Goal: Navigation & Orientation: Find specific page/section

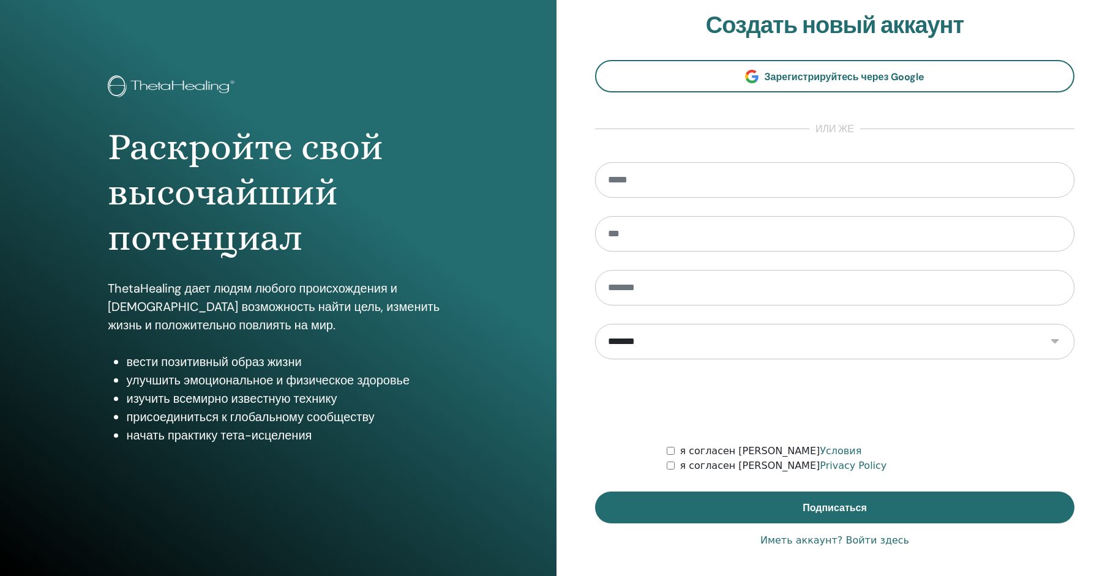
scroll to position [12, 0]
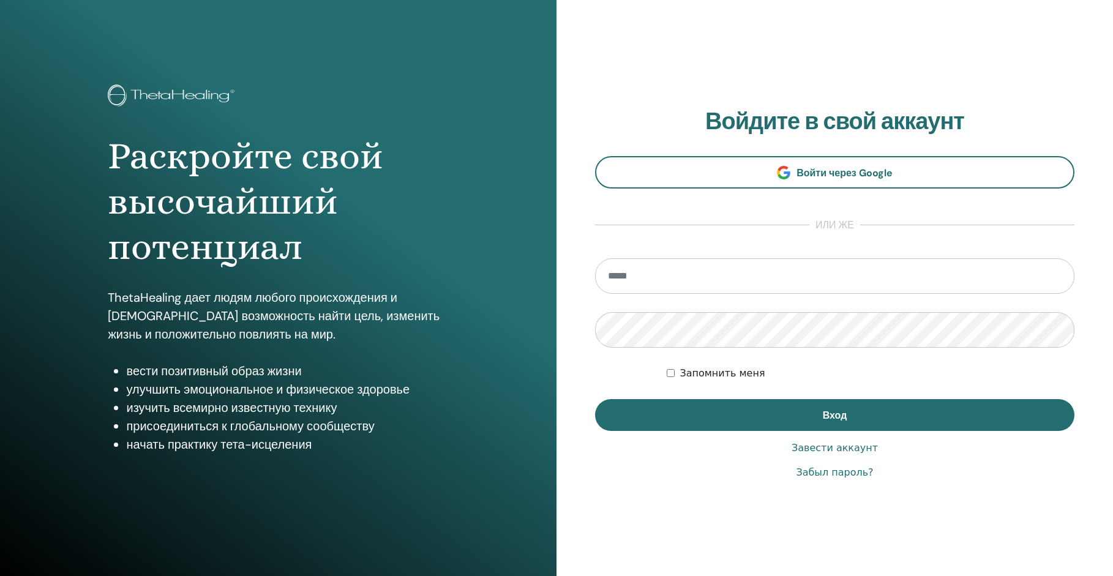
scroll to position [12, 0]
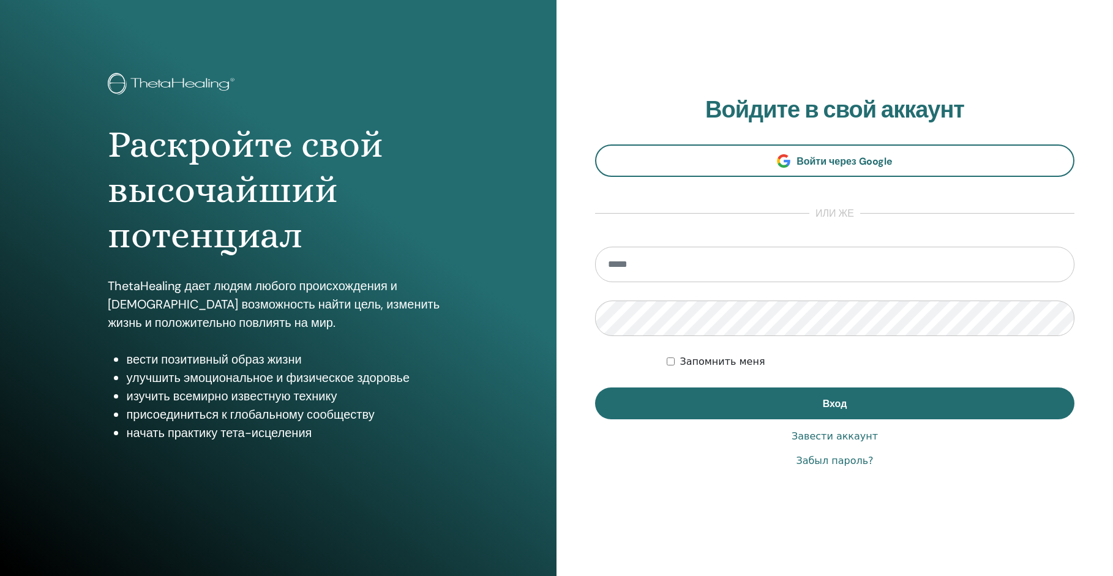
type input "**********"
click at [670, 356] on div "Запомнить меня" at bounding box center [871, 361] width 408 height 15
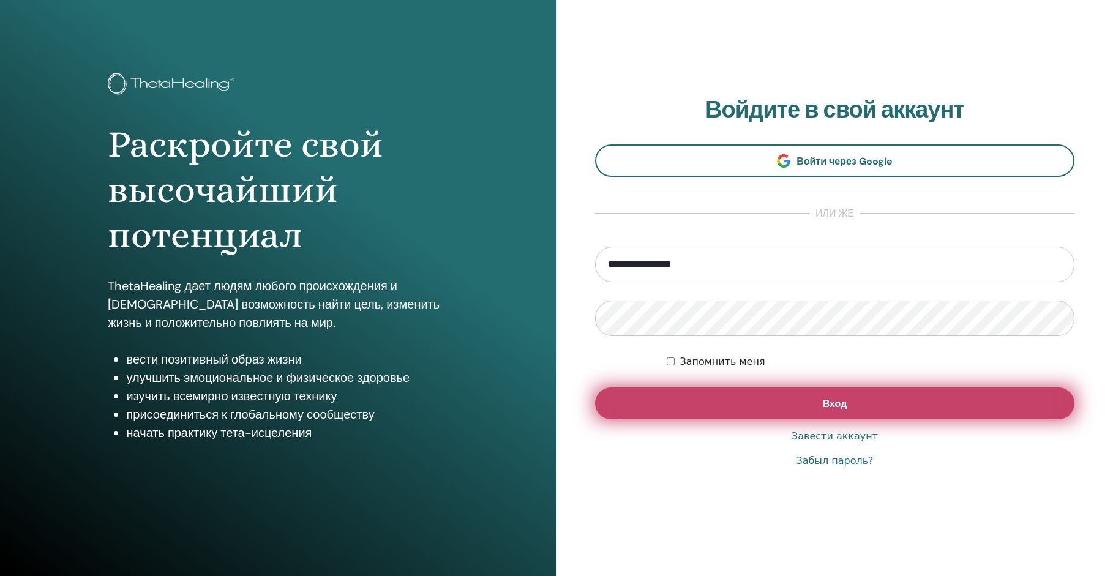
click at [820, 401] on button "Вход" at bounding box center [834, 404] width 479 height 32
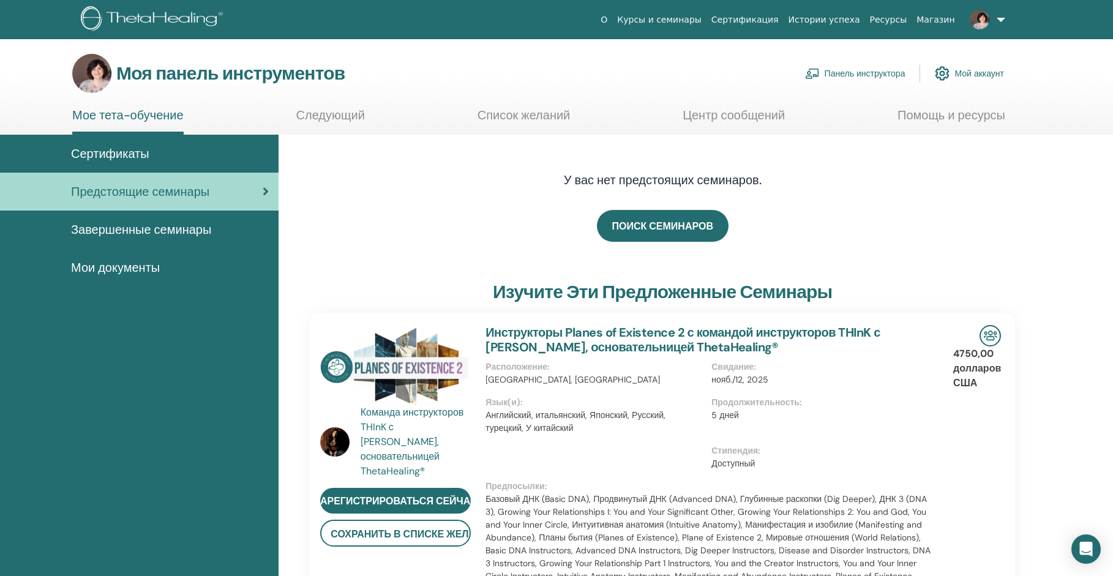
click at [127, 228] on font "Завершенные семинары" at bounding box center [141, 230] width 140 height 16
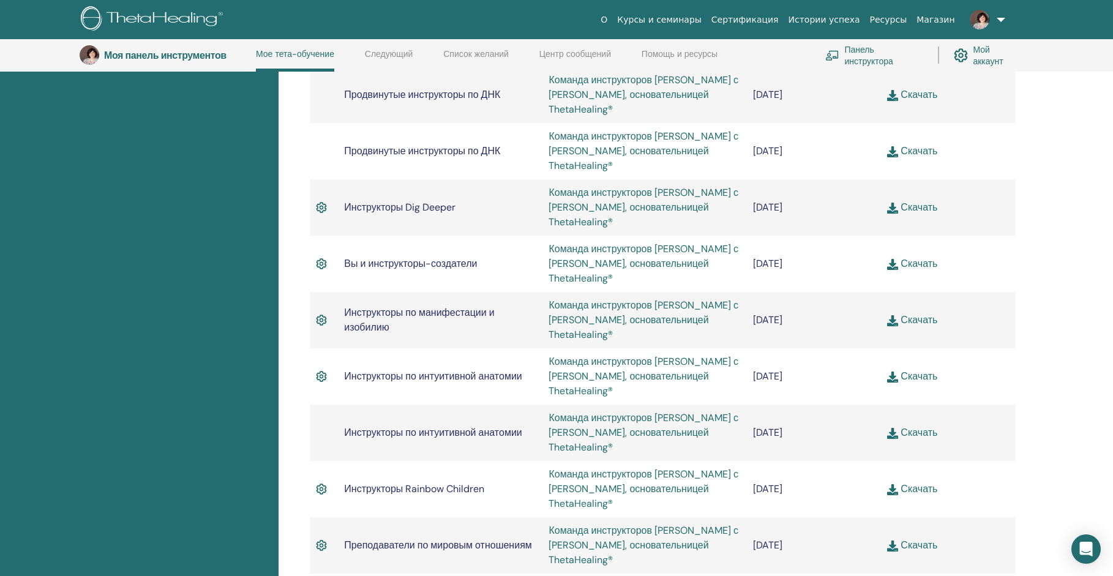
scroll to position [1257, 0]
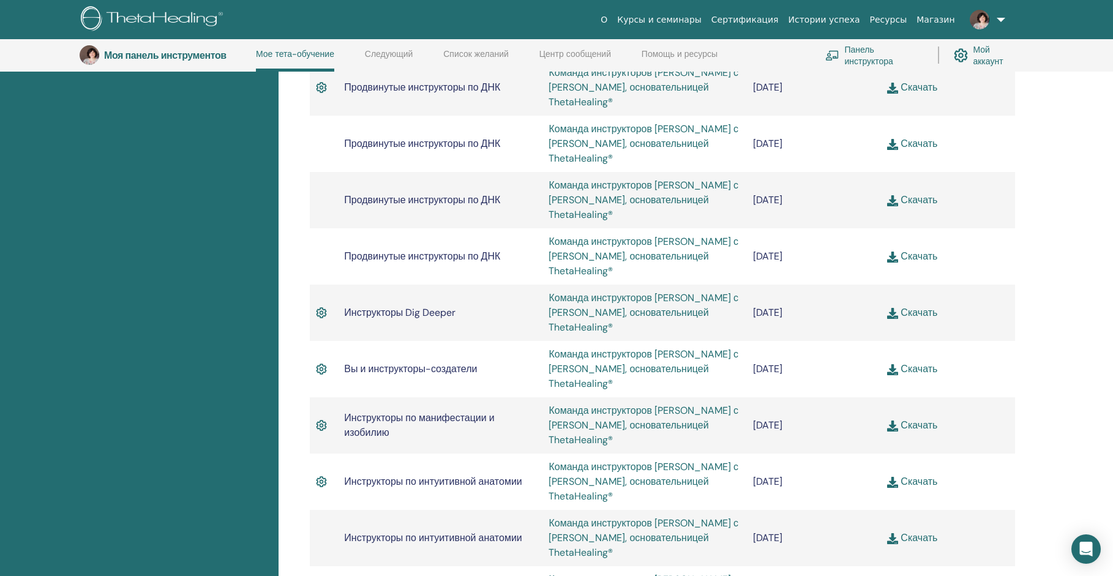
click at [573, 56] on font "Центр сообщений" at bounding box center [575, 53] width 72 height 11
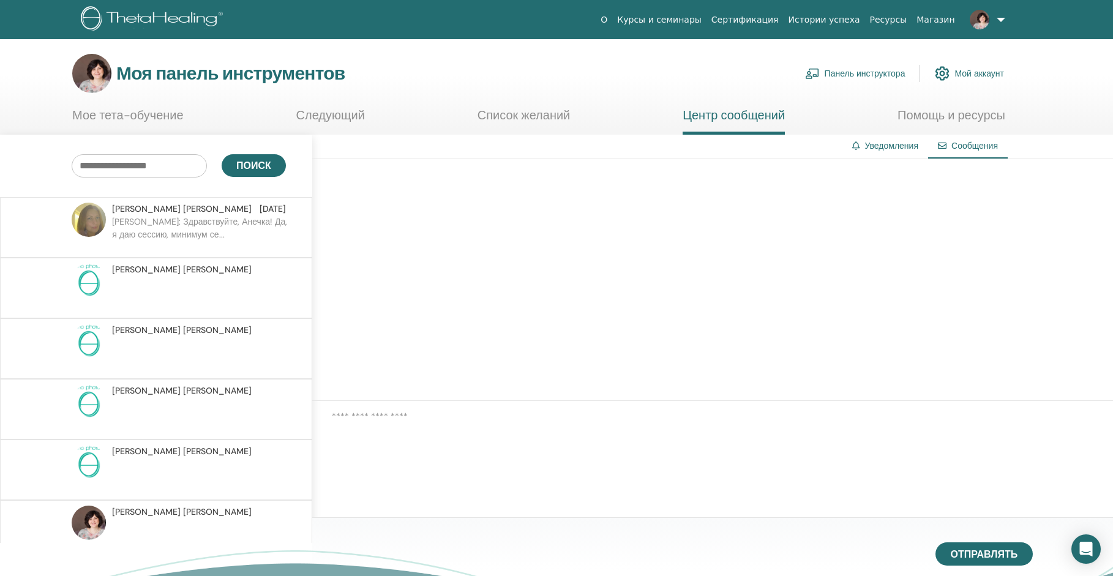
click at [931, 119] on font "Помощь и ресурсы" at bounding box center [952, 115] width 108 height 16
